Goal: Task Accomplishment & Management: Manage account settings

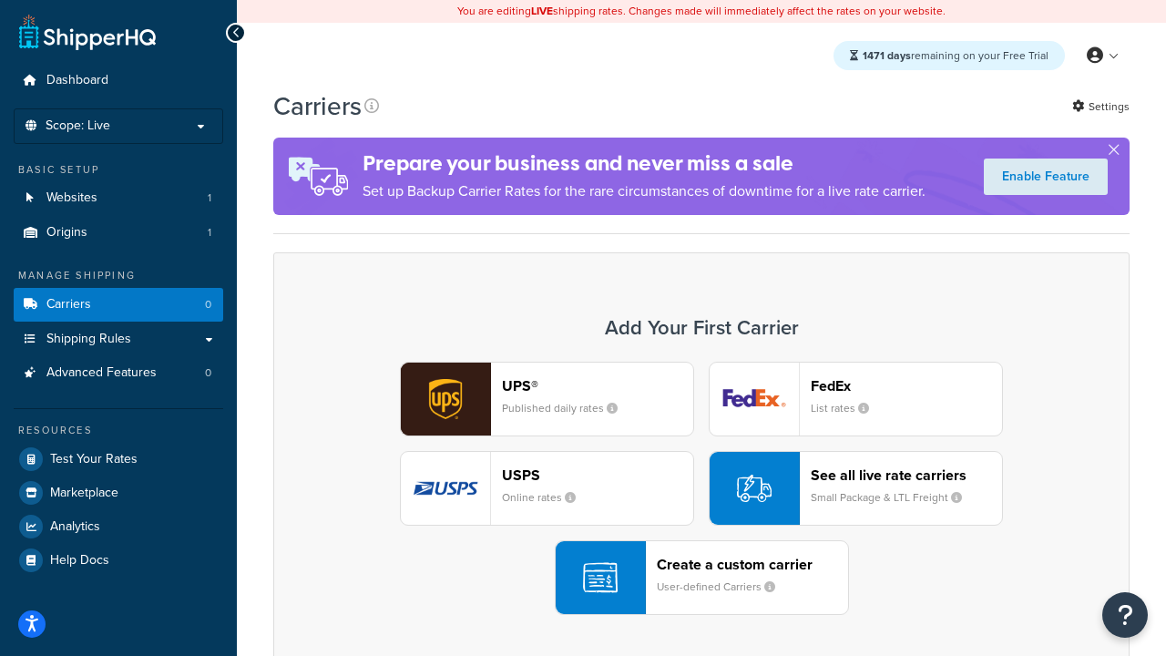
click at [701, 488] on div "UPS® Published daily rates FedEx List rates USPS Online rates See all live rate…" at bounding box center [701, 487] width 818 height 253
click at [906, 385] on header "FedEx" at bounding box center [905, 385] width 191 height 17
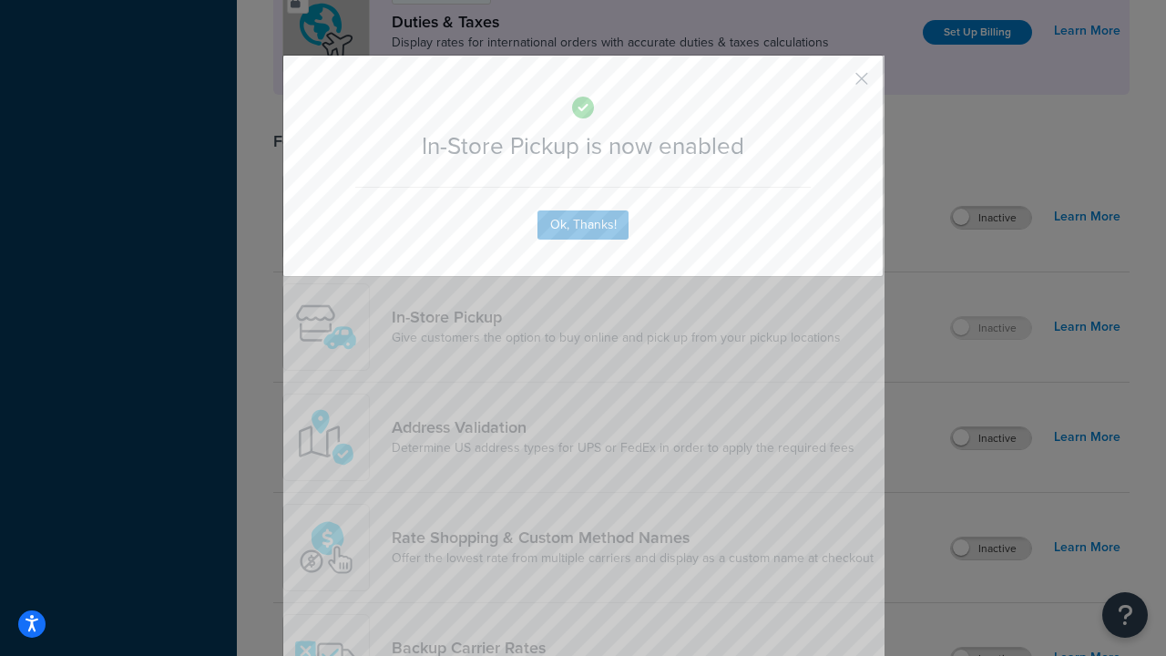
click at [834, 85] on button "button" at bounding box center [834, 85] width 5 height 5
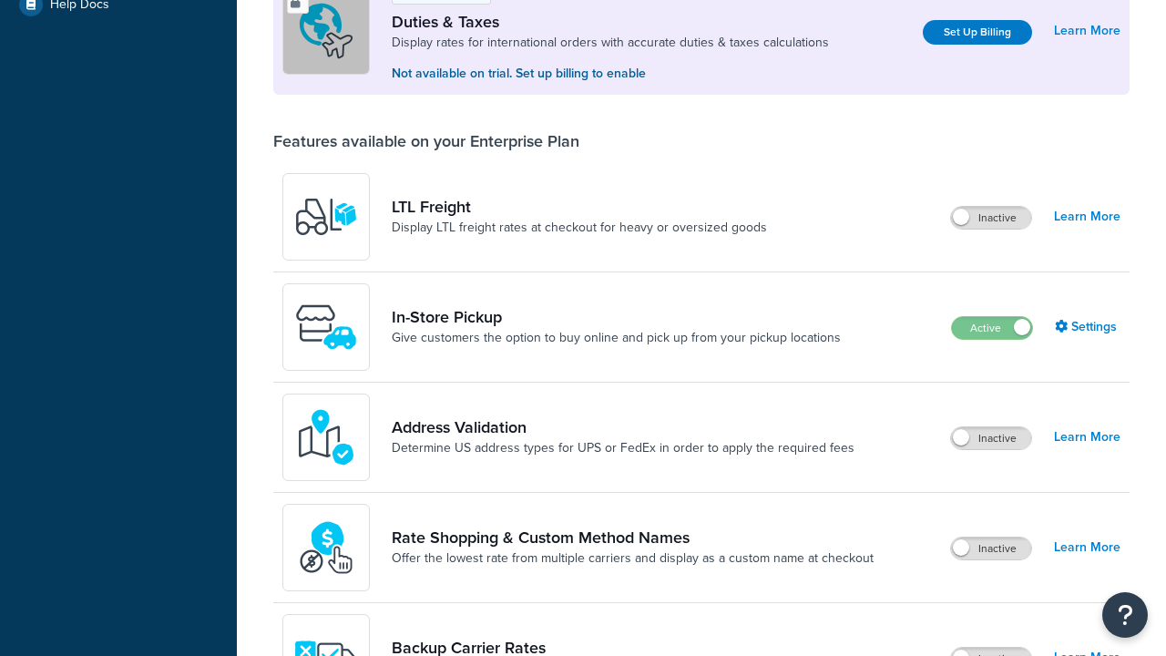
scroll to position [555, 0]
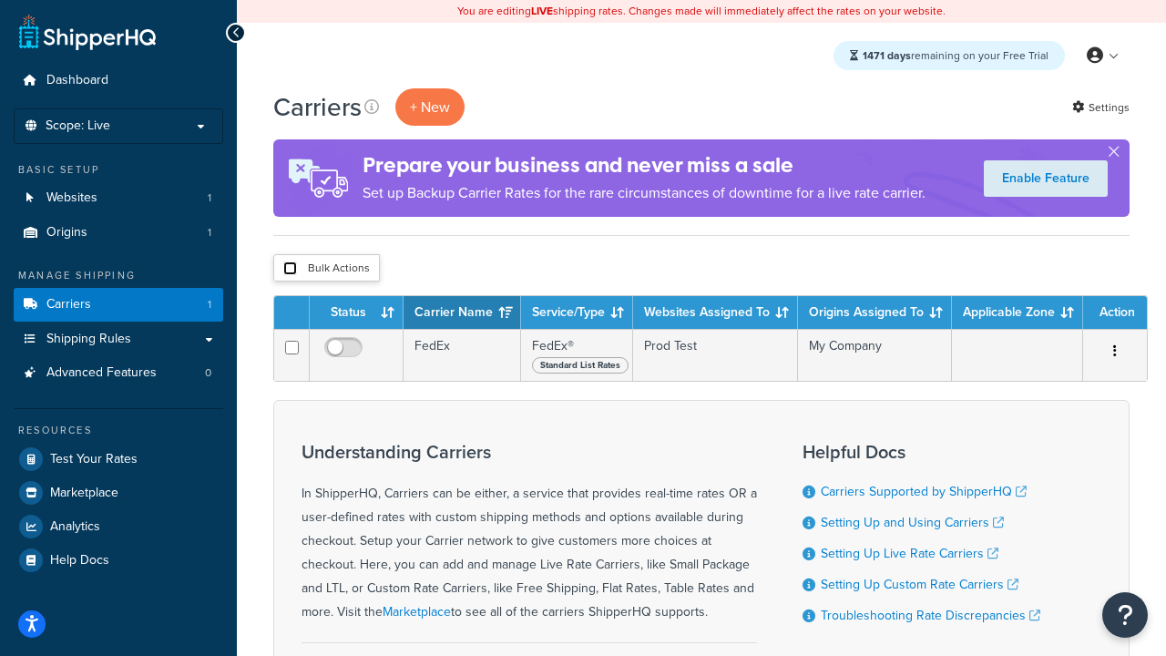
click at [290, 269] on input "checkbox" at bounding box center [290, 268] width 14 height 14
checkbox input "true"
click at [0, 0] on button "Delete" at bounding box center [0, 0] width 0 height 0
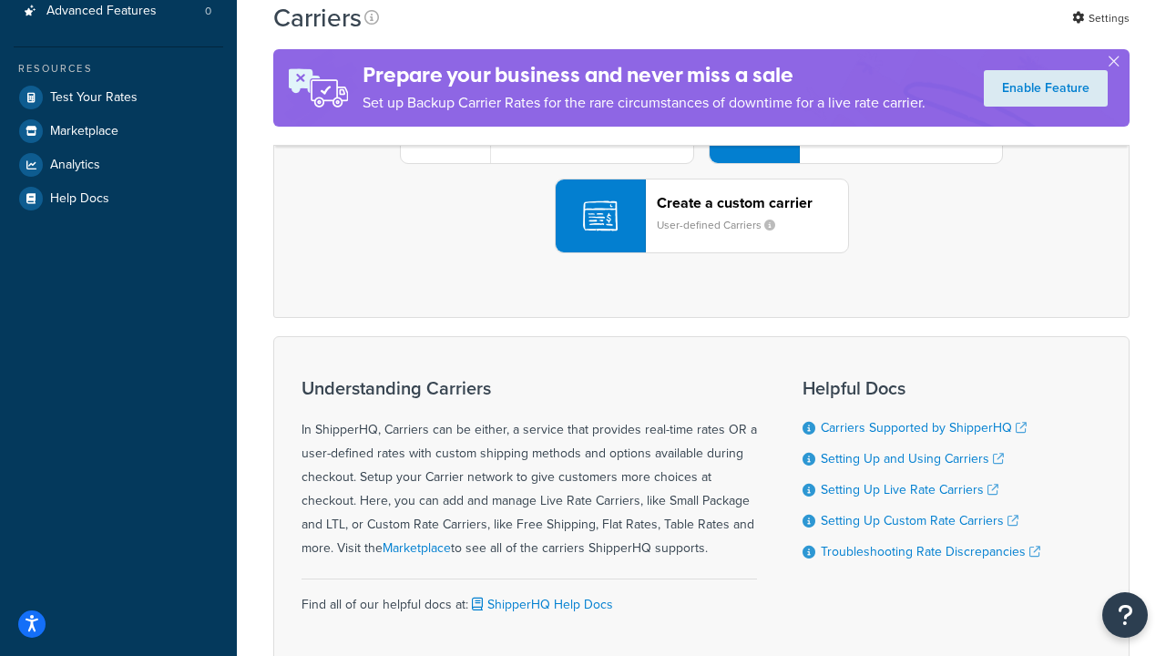
click at [701, 253] on div "UPS® Published daily rates FedEx List rates USPS Online rates See all live rate…" at bounding box center [701, 126] width 818 height 253
click at [906, 33] on header "FedEx" at bounding box center [905, 23] width 191 height 17
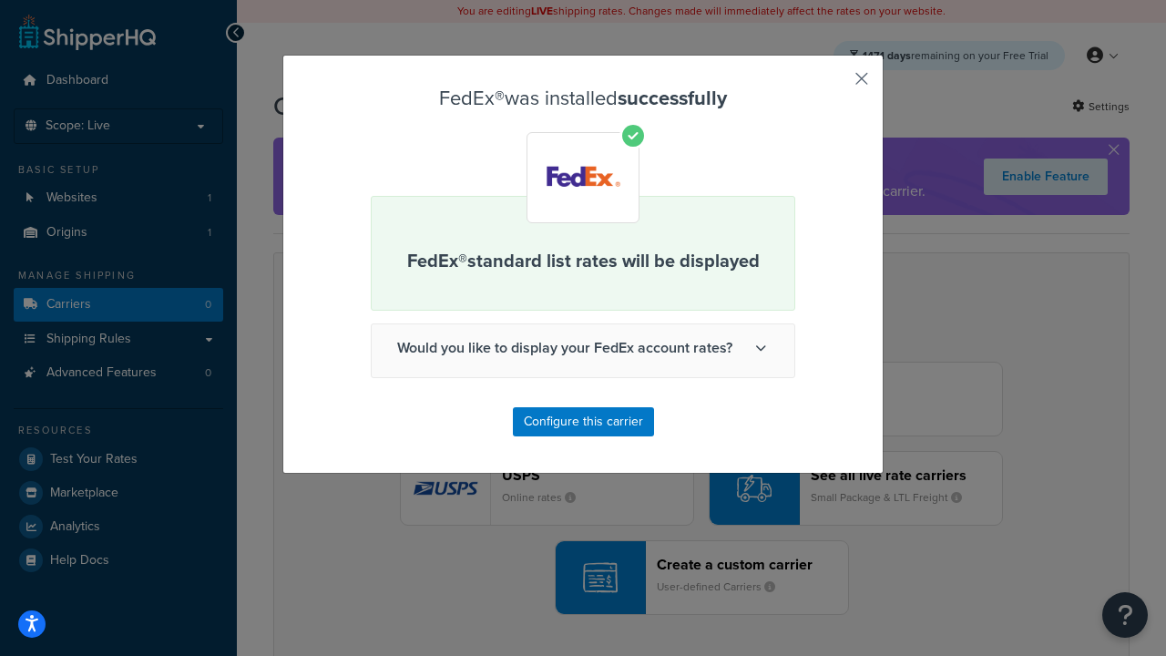
click at [834, 85] on button "button" at bounding box center [834, 85] width 5 height 5
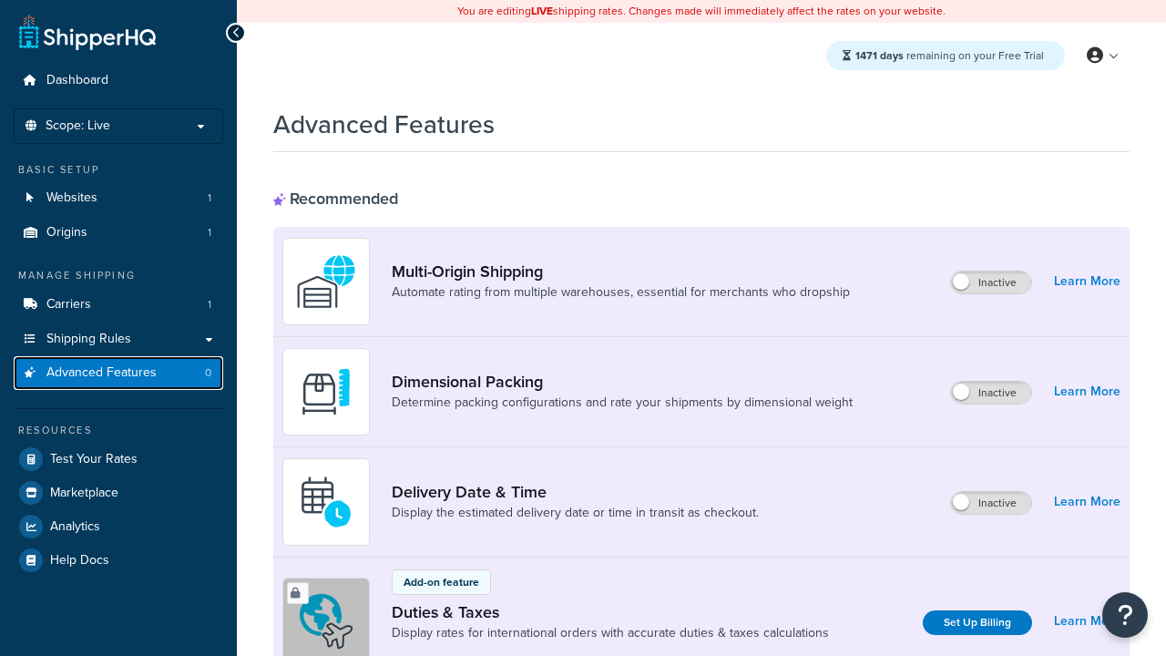
click at [118, 372] on span "Advanced Features" at bounding box center [101, 372] width 110 height 15
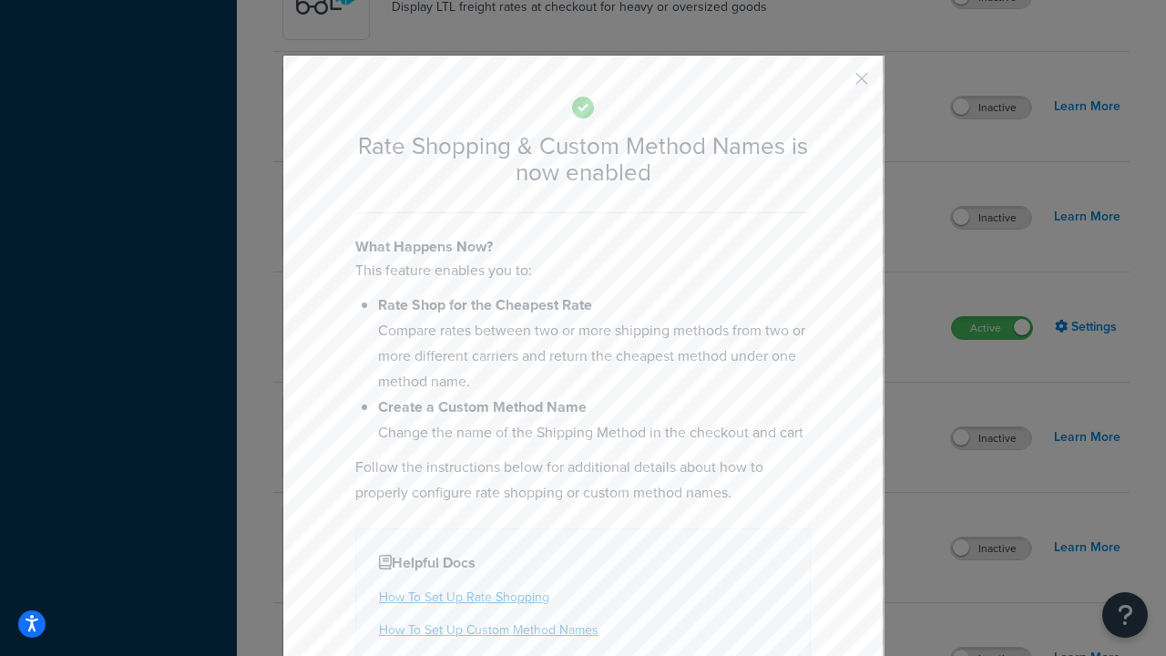
click at [834, 85] on button "button" at bounding box center [834, 85] width 5 height 5
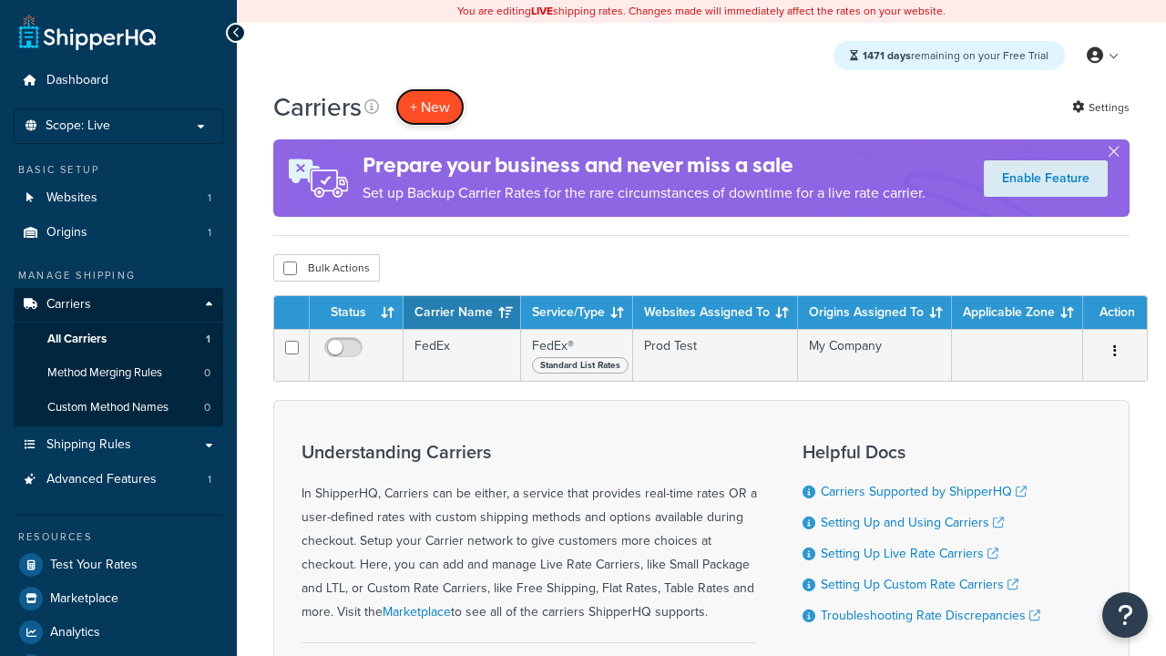
click at [430, 107] on button "+ New" at bounding box center [429, 106] width 69 height 37
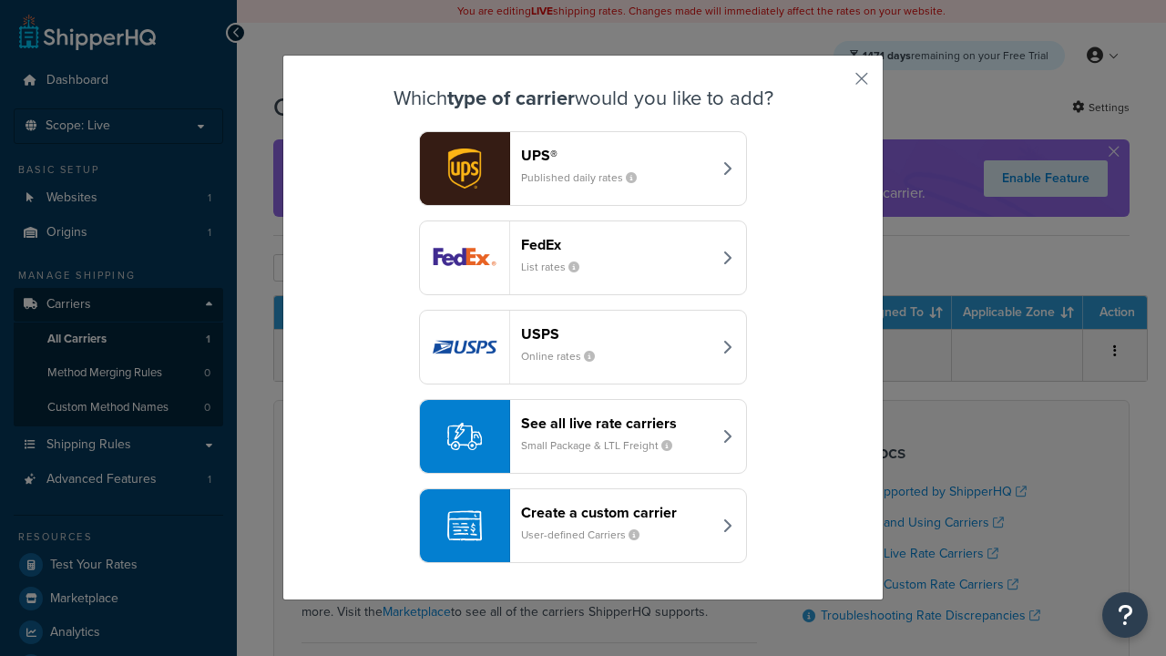
click at [583, 436] on div "See all live rate carriers Small Package & LTL Freight" at bounding box center [616, 436] width 190 height 44
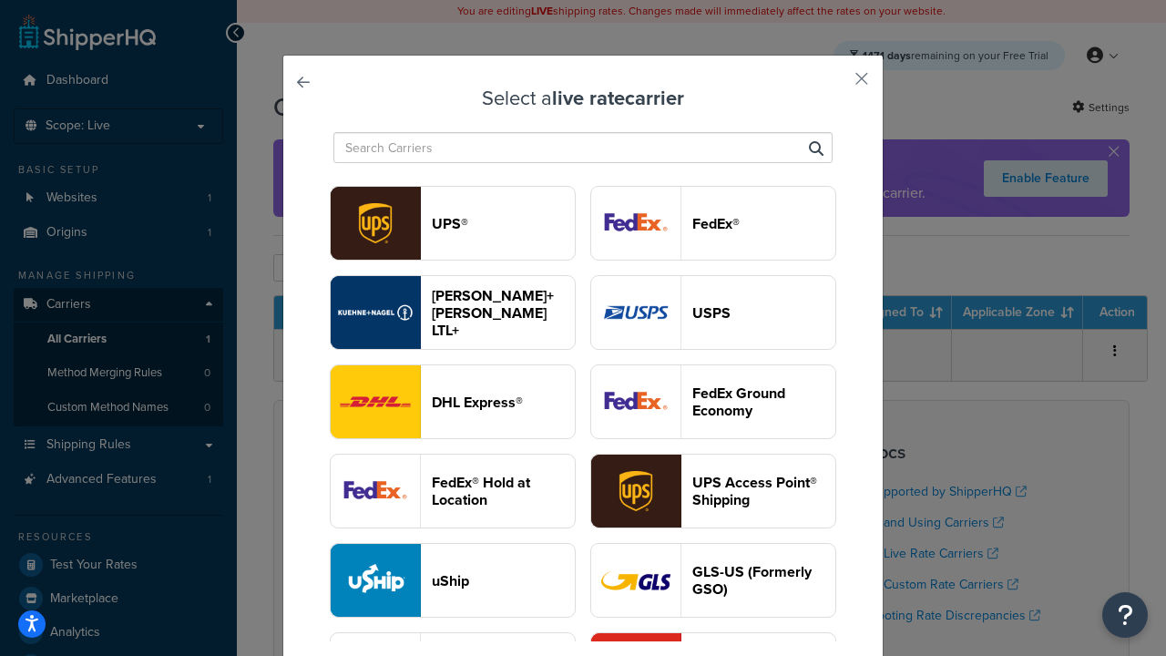
click at [713, 312] on header "USPS" at bounding box center [763, 312] width 143 height 17
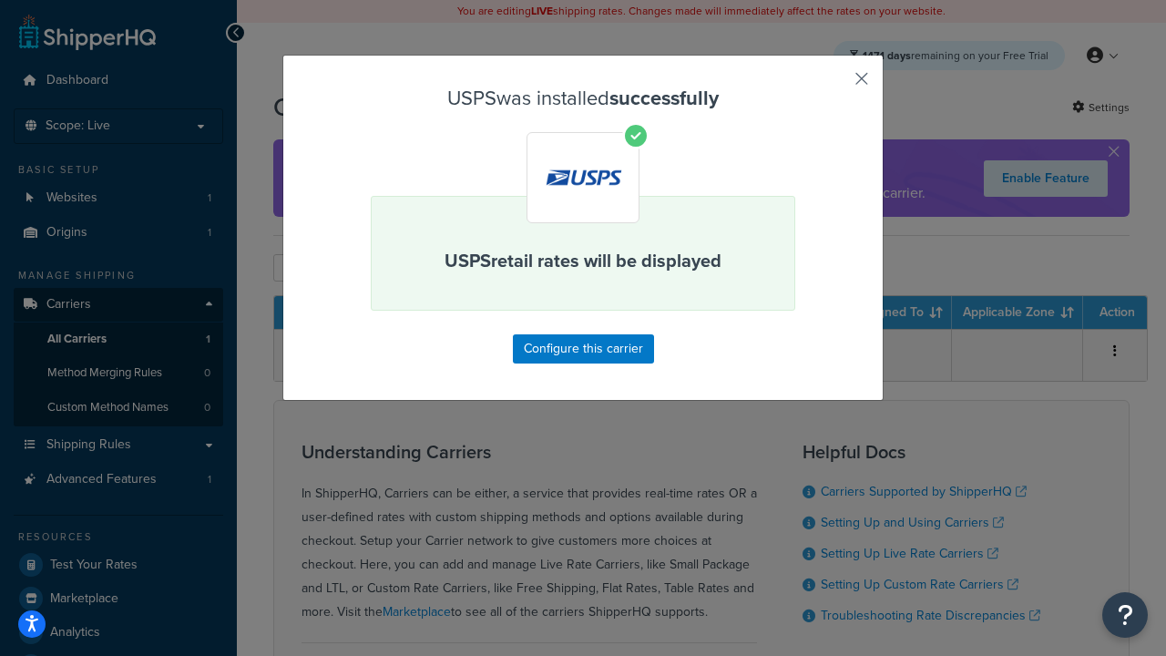
click at [834, 85] on button "button" at bounding box center [834, 85] width 5 height 5
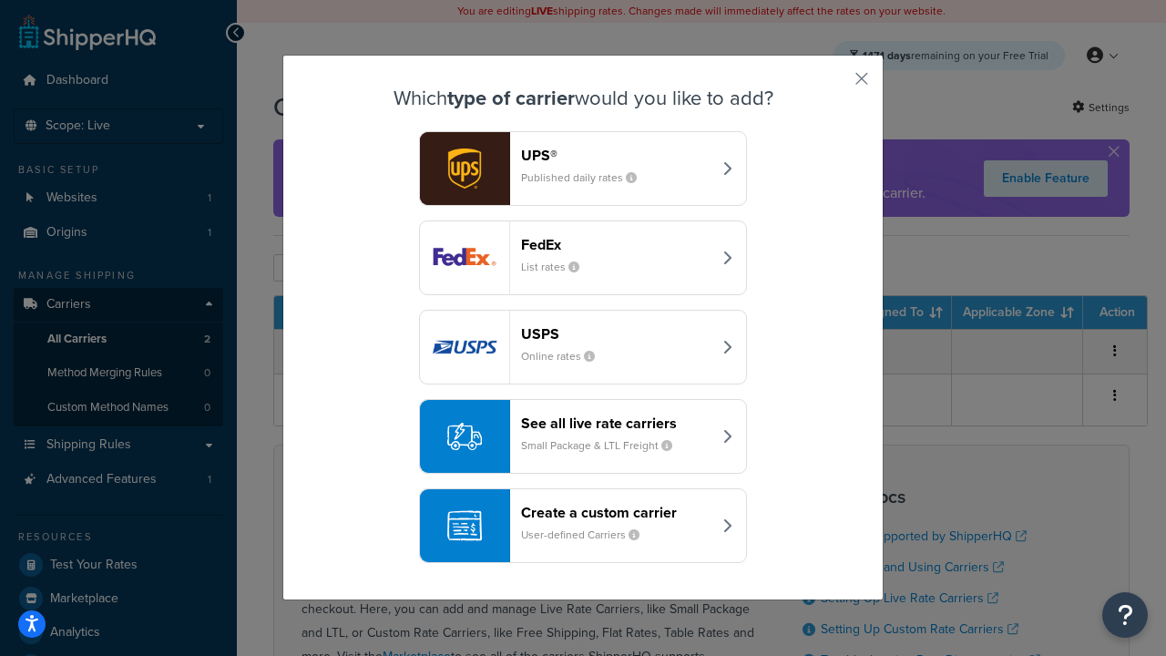
click at [583, 436] on div "See all live rate carriers Small Package & LTL Freight" at bounding box center [616, 436] width 190 height 44
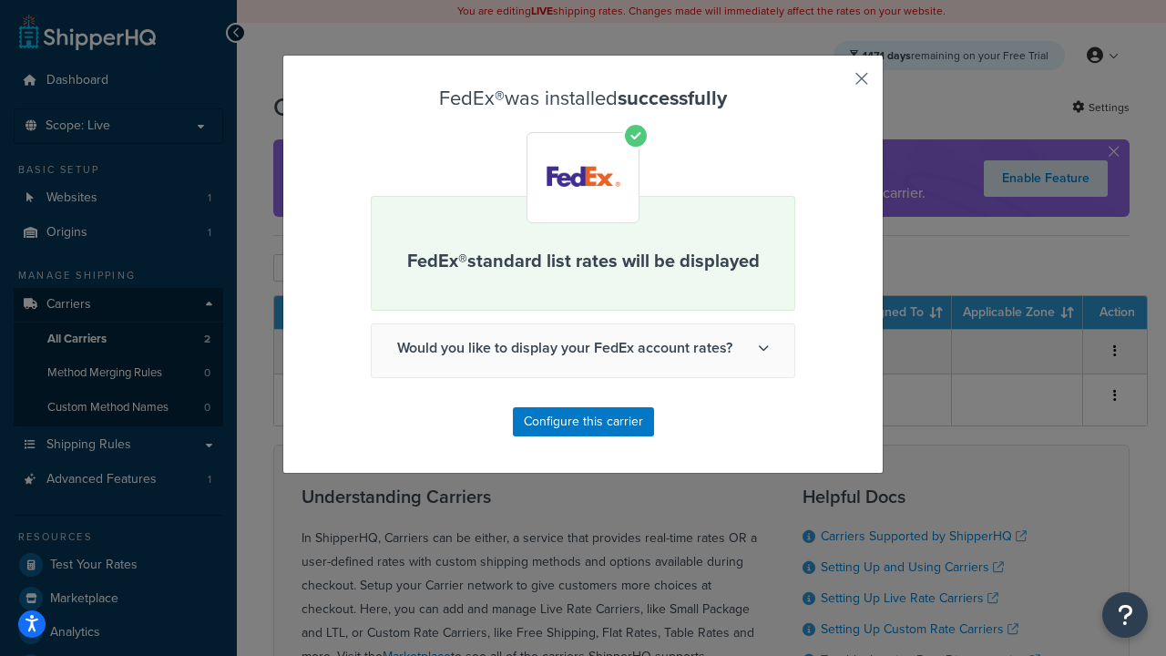
click at [834, 85] on button "button" at bounding box center [834, 85] width 5 height 5
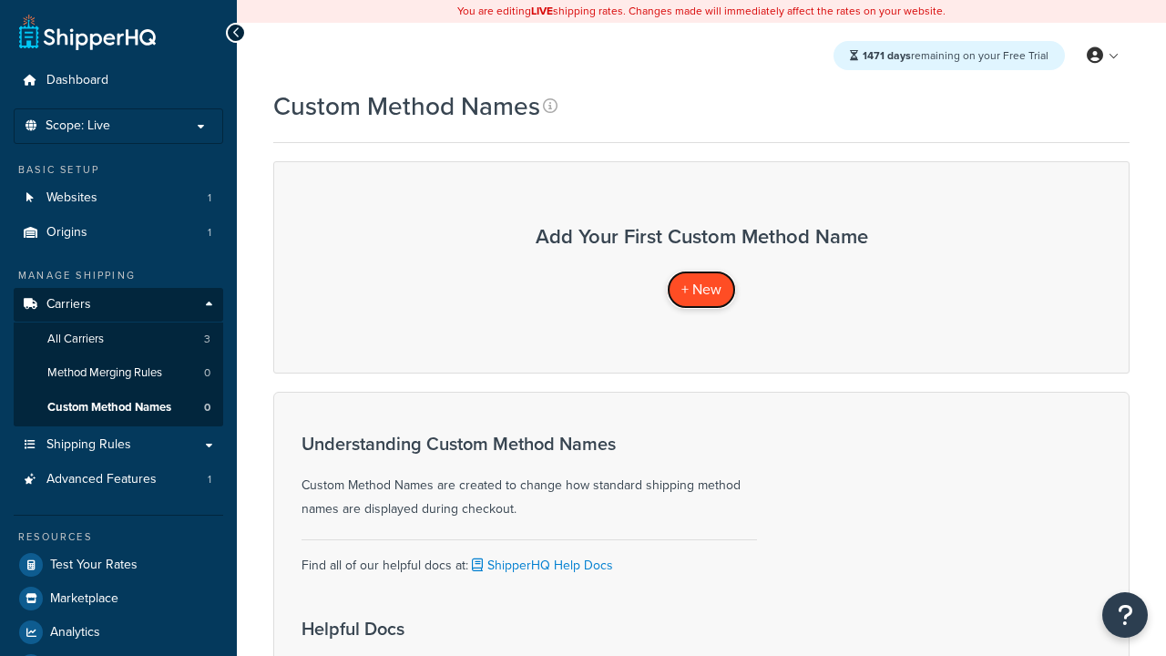
click at [701, 289] on span "+ New" at bounding box center [701, 289] width 40 height 21
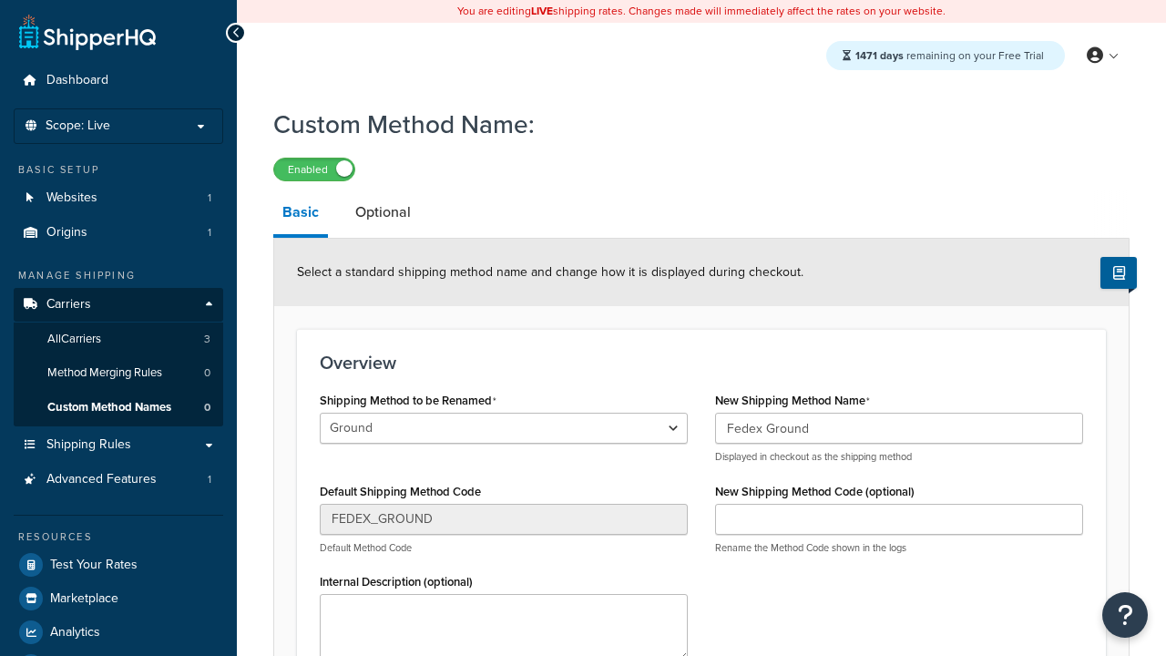
type input "Fedex Ground"
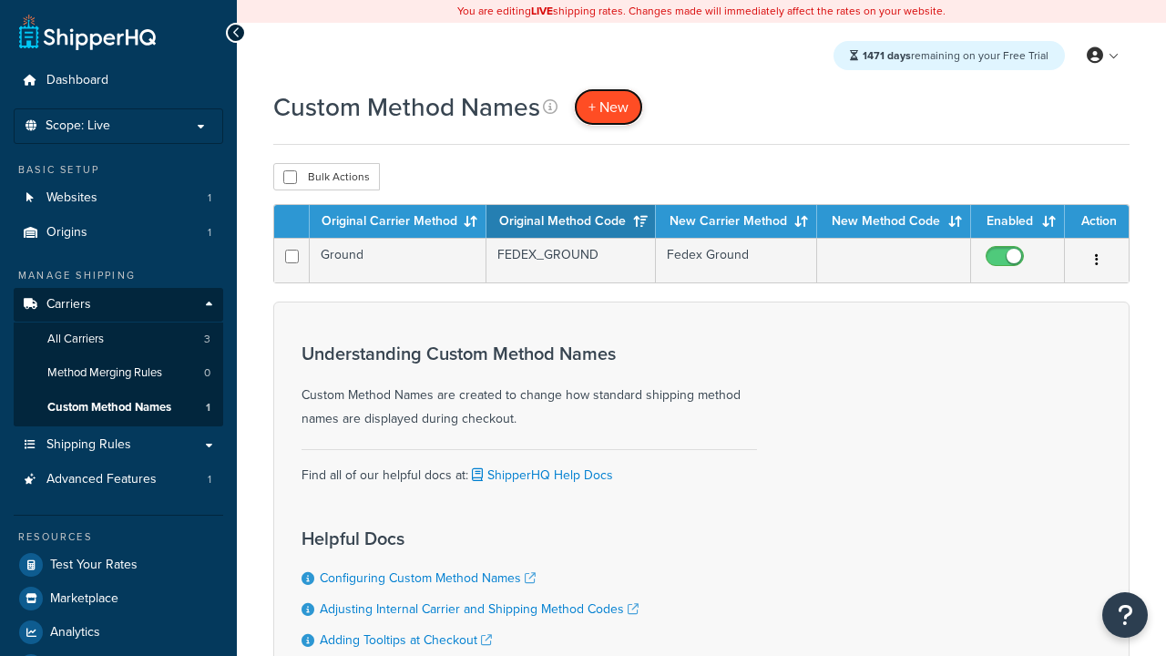
click at [608, 107] on span "+ New" at bounding box center [608, 107] width 40 height 21
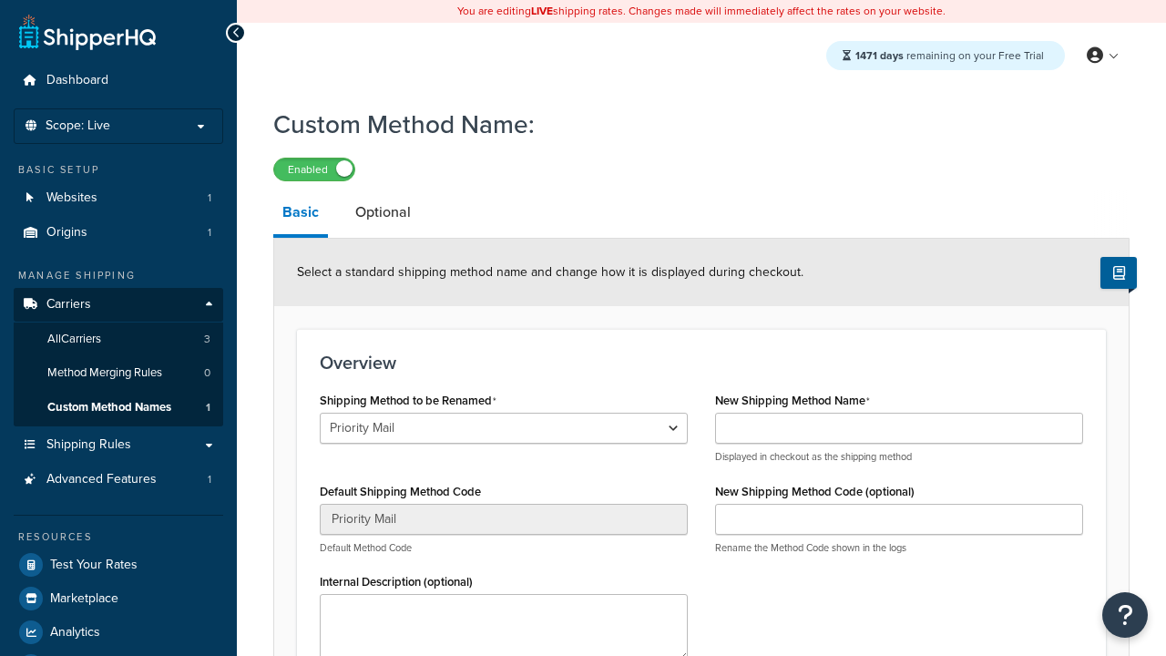
select select "730445"
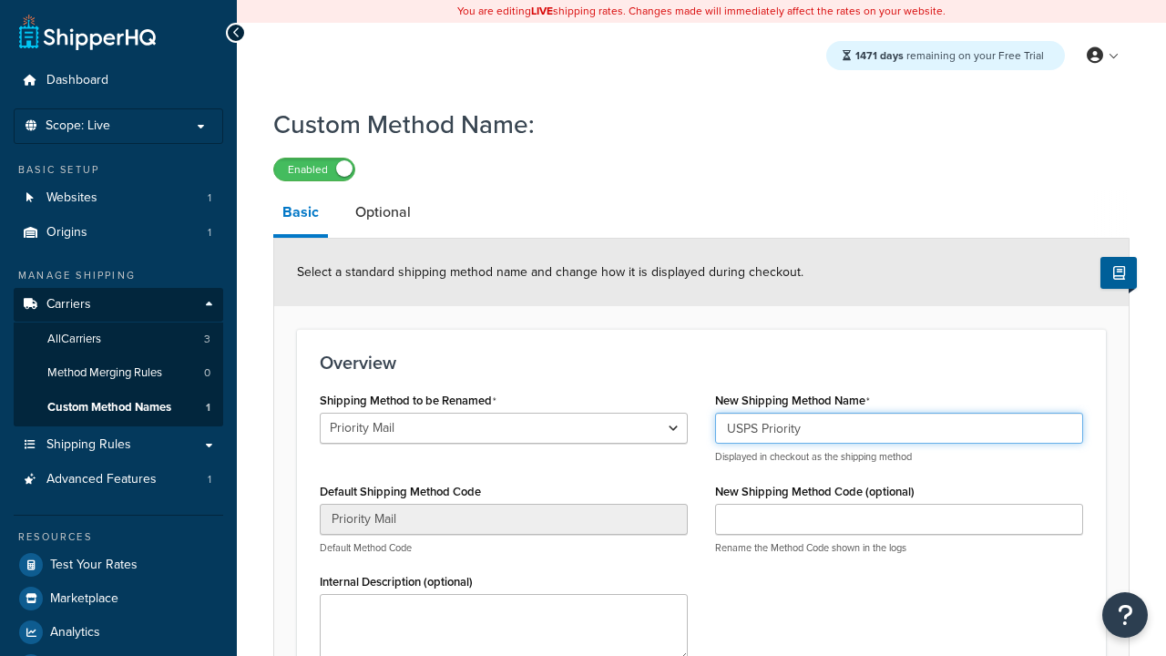
type input "USPS Priority"
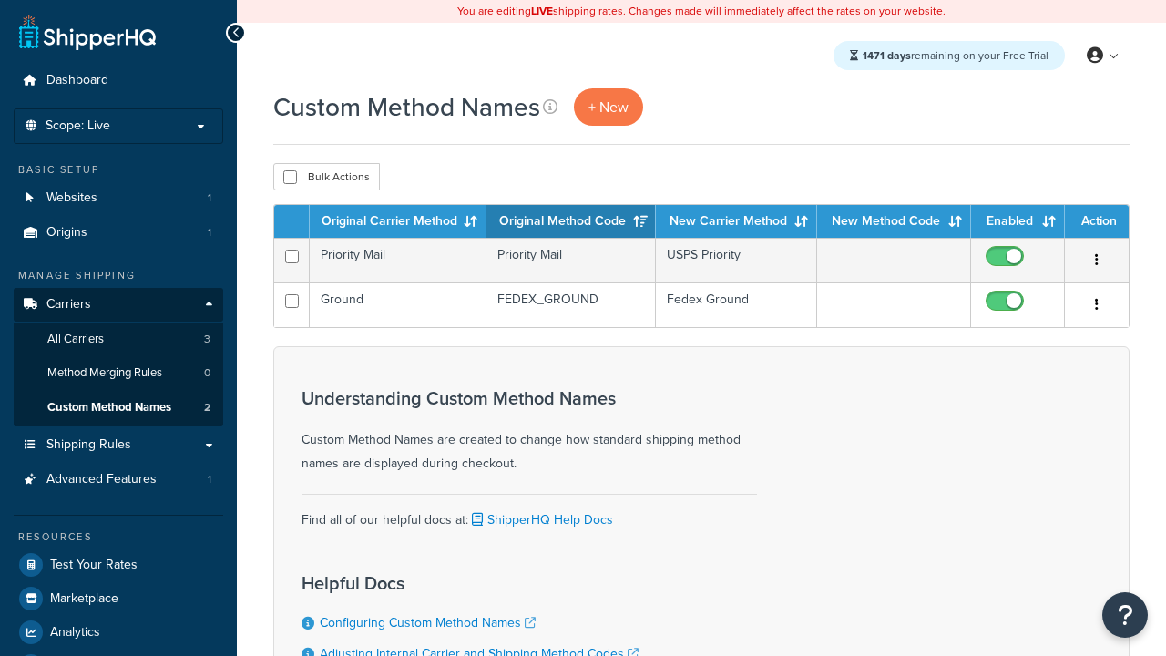
click at [398, 222] on th "Original Carrier Method" at bounding box center [398, 221] width 177 height 33
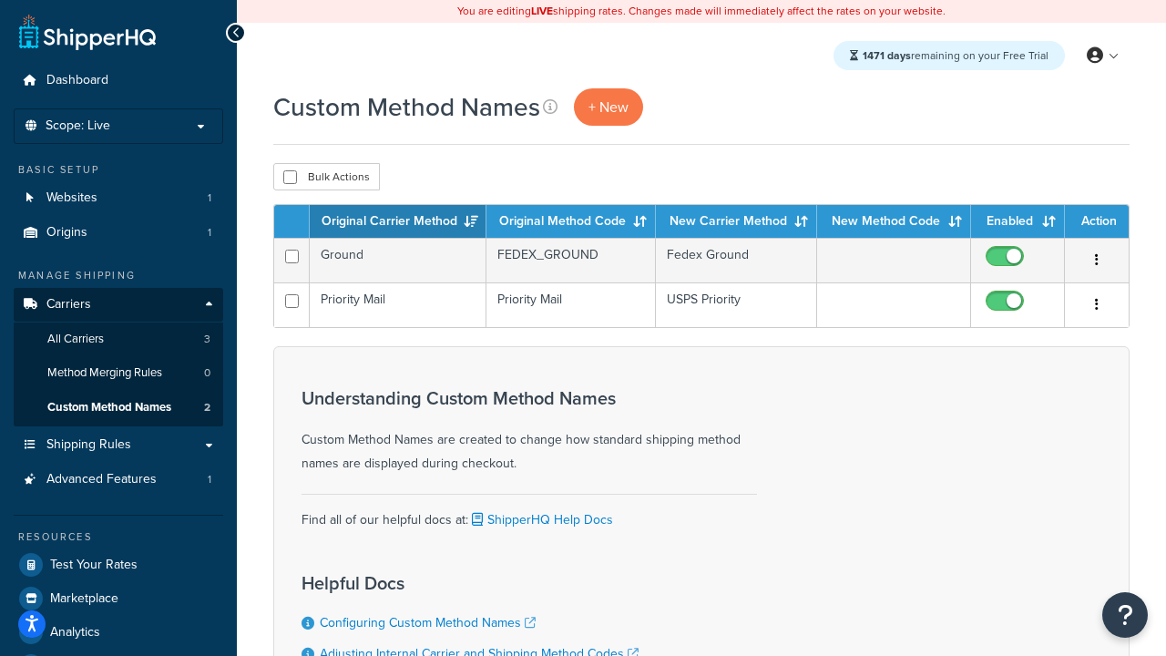
click at [398, 222] on th "Original Carrier Method" at bounding box center [398, 221] width 177 height 33
click at [571, 222] on th "Original Method Code" at bounding box center [570, 221] width 169 height 33
click at [736, 222] on th "New Carrier Method" at bounding box center [736, 221] width 161 height 33
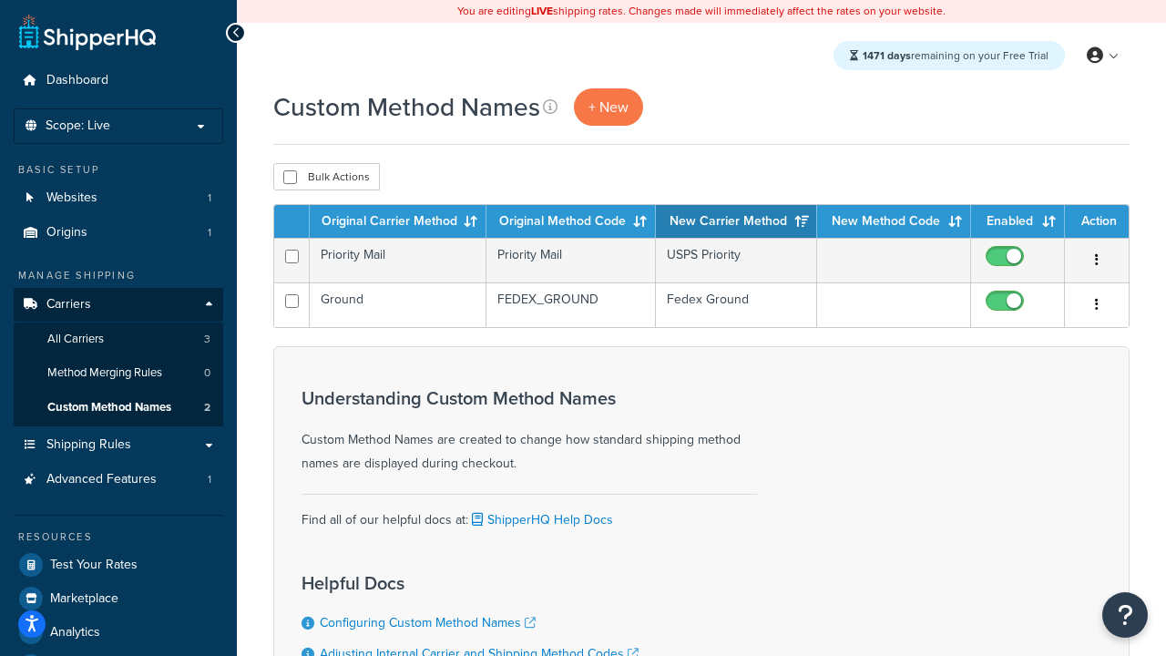
click at [1017, 222] on th "Enabled" at bounding box center [1018, 221] width 94 height 33
click at [1096, 222] on th "Action" at bounding box center [1096, 221] width 64 height 33
click at [290, 178] on input "checkbox" at bounding box center [290, 177] width 14 height 14
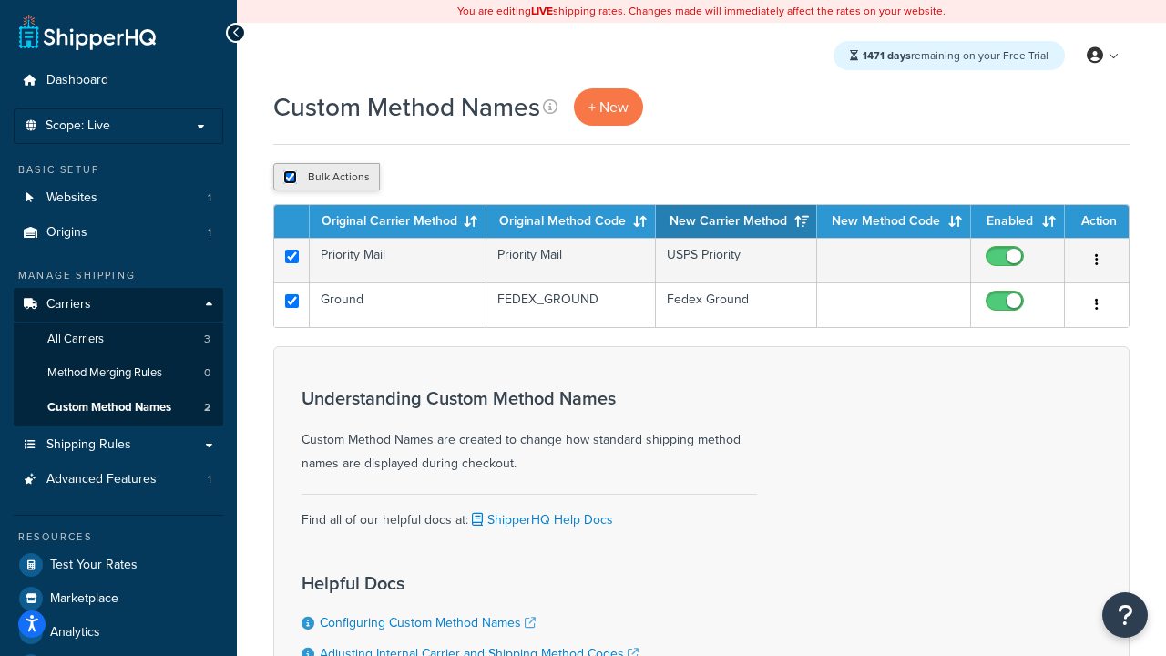
checkbox input "true"
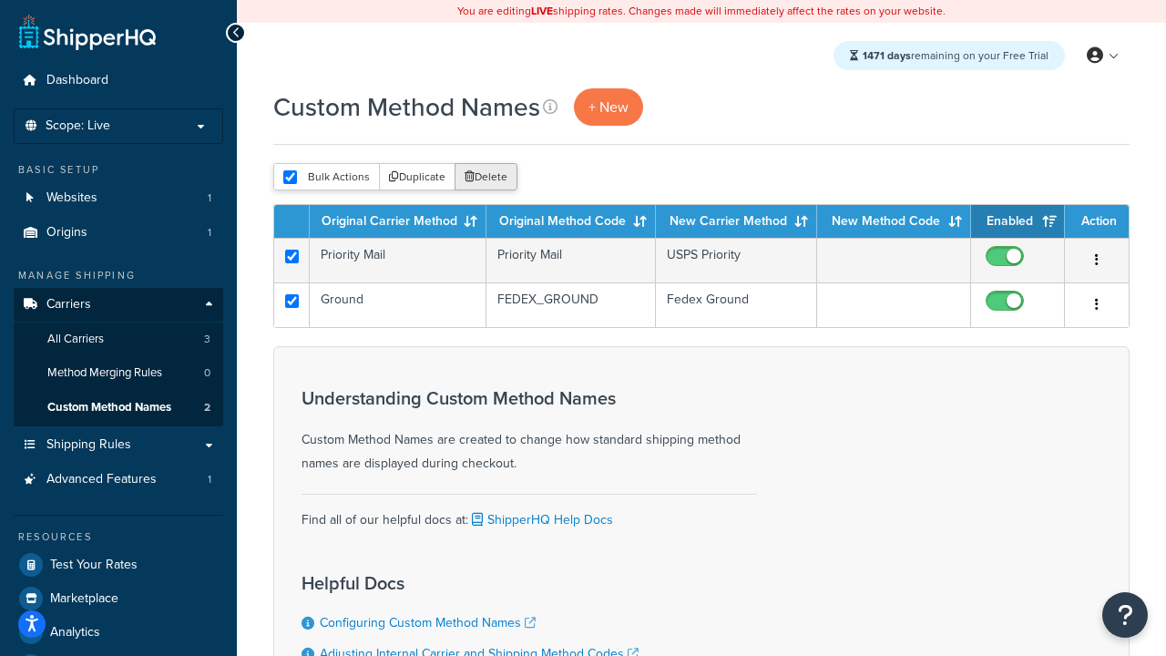
click at [490, 178] on button "Delete" at bounding box center [485, 176] width 63 height 27
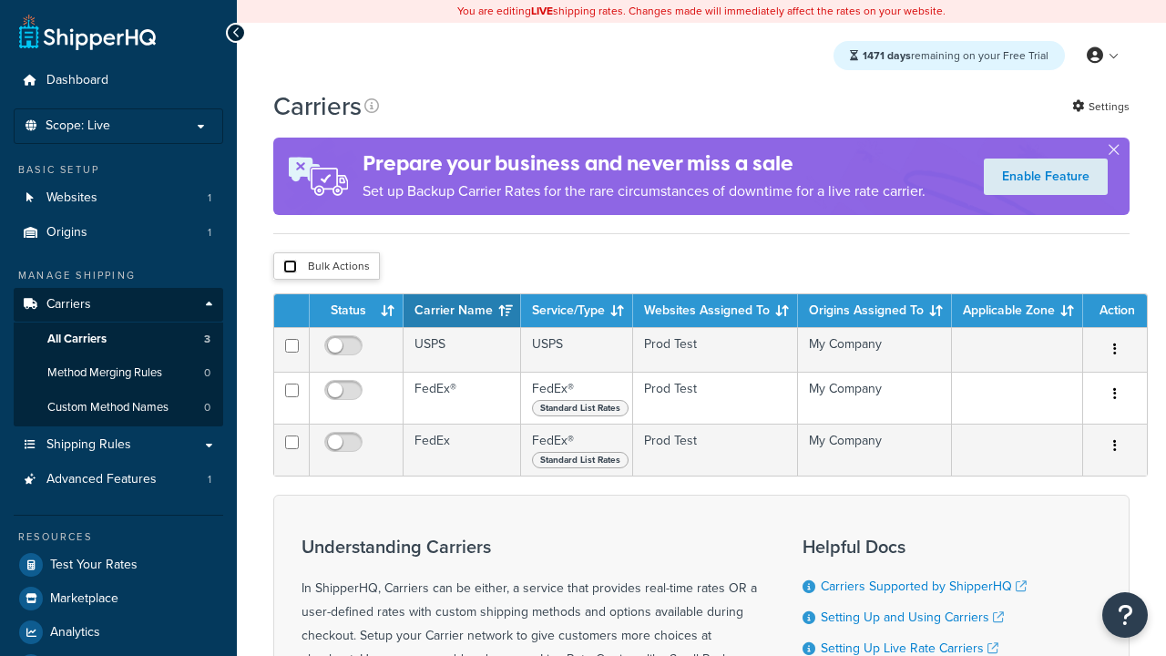
click at [290, 267] on input "checkbox" at bounding box center [290, 267] width 14 height 14
checkbox input "true"
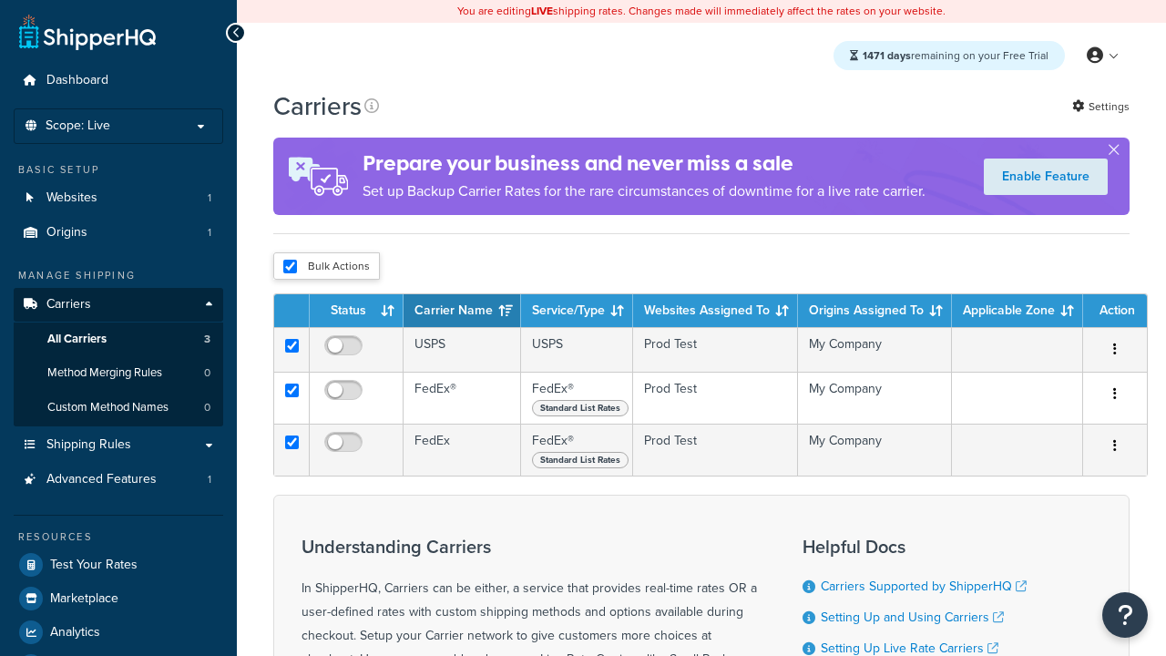
click at [0, 0] on button "Delete" at bounding box center [0, 0] width 0 height 0
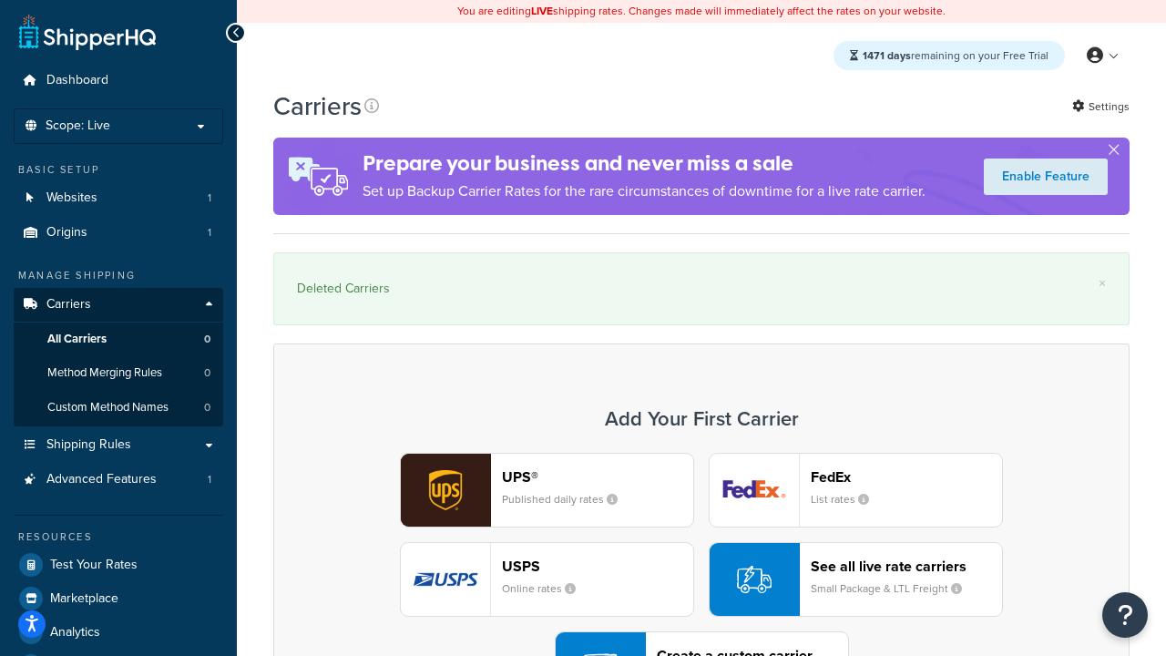
click at [701, 529] on div "UPS® Published daily rates FedEx List rates USPS Online rates See all live rate…" at bounding box center [701, 579] width 818 height 253
click at [701, 646] on div "Create a custom carrier User-defined Carriers" at bounding box center [752, 668] width 191 height 44
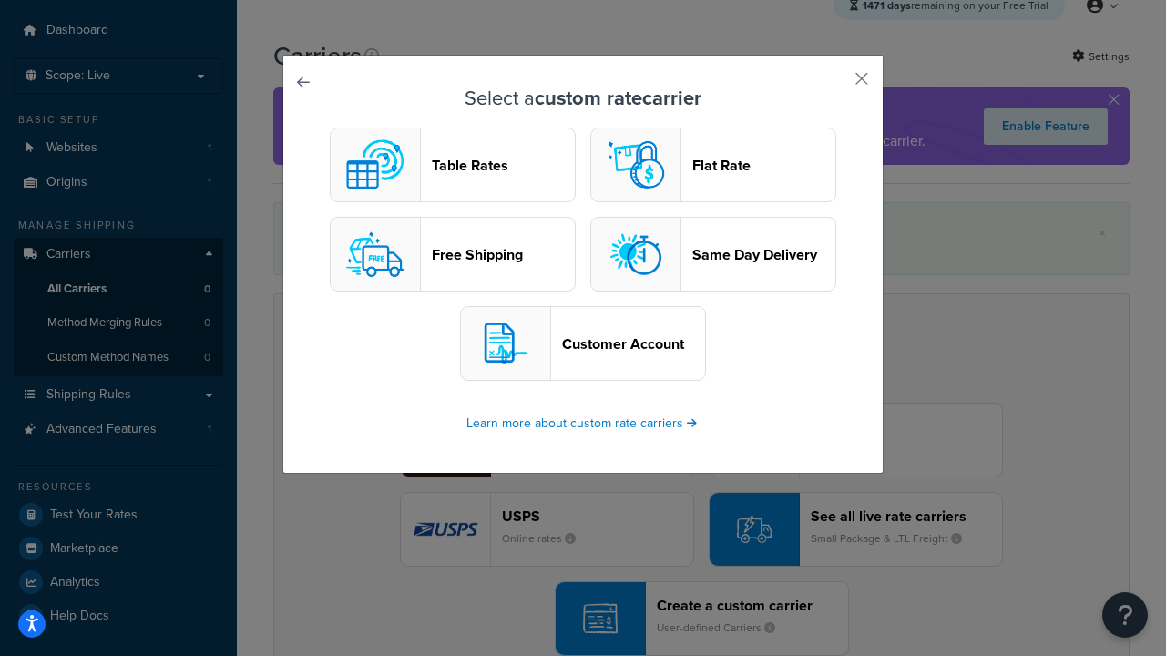
click at [713, 165] on header "Flat Rate" at bounding box center [763, 165] width 143 height 17
